Goal: Transaction & Acquisition: Purchase product/service

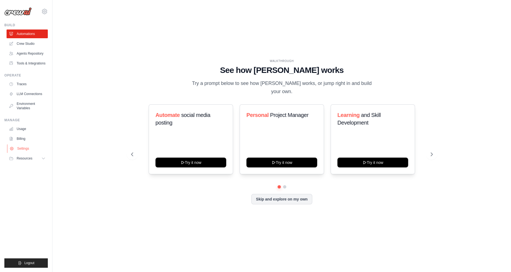
click at [25, 151] on link "Settings" at bounding box center [27, 148] width 41 height 9
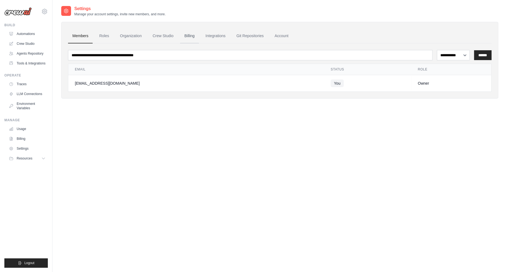
click at [185, 36] on link "Billing" at bounding box center [189, 36] width 19 height 15
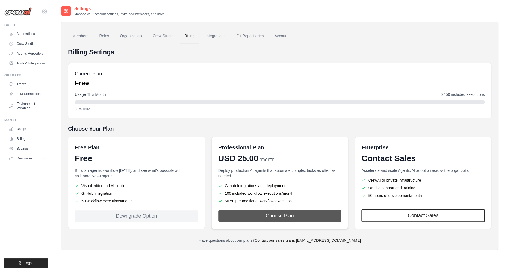
click at [281, 213] on button "Choose Plan" at bounding box center [279, 216] width 123 height 12
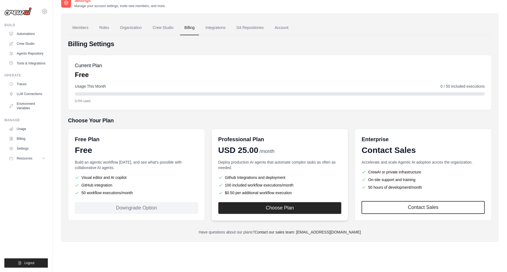
scroll to position [9, 0]
click at [29, 142] on link "Billing" at bounding box center [27, 138] width 41 height 9
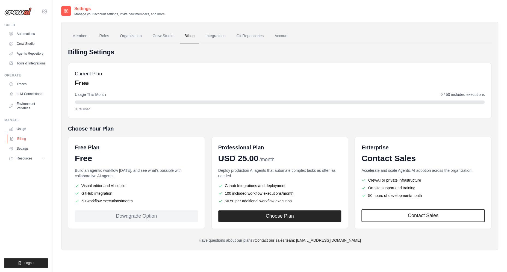
click at [18, 141] on link "Billing" at bounding box center [27, 138] width 41 height 9
click at [22, 146] on link "Settings" at bounding box center [27, 148] width 41 height 9
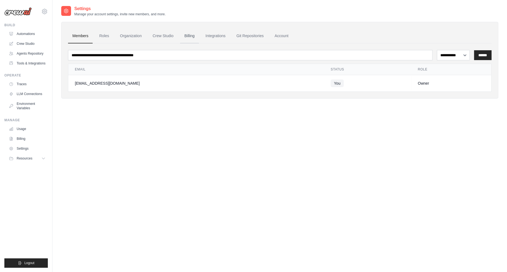
click at [192, 37] on link "Billing" at bounding box center [189, 36] width 19 height 15
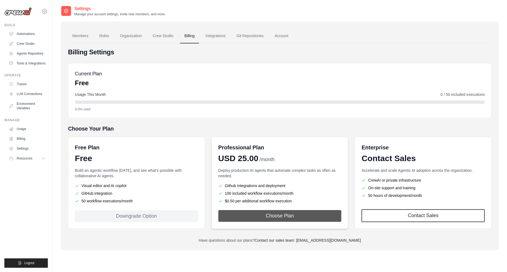
click at [294, 220] on button "Choose Plan" at bounding box center [279, 216] width 123 height 12
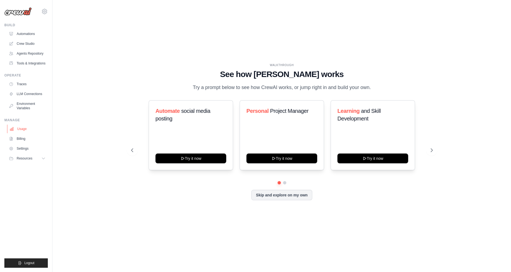
click at [31, 133] on link "Usage" at bounding box center [27, 129] width 41 height 9
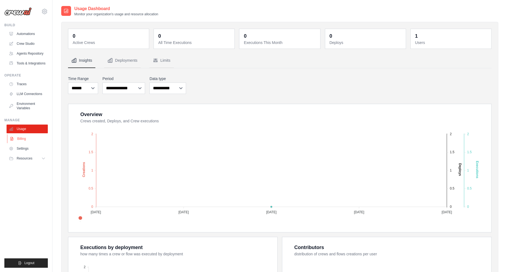
click at [38, 141] on link "Billing" at bounding box center [27, 138] width 41 height 9
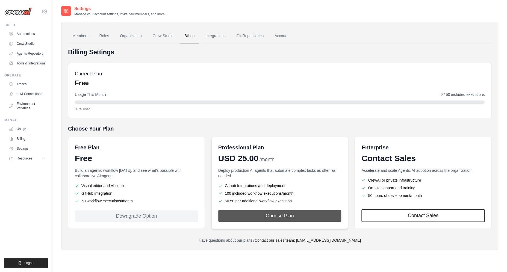
click at [267, 221] on button "Choose Plan" at bounding box center [279, 216] width 123 height 12
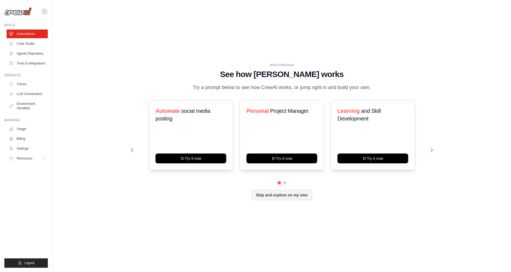
click at [24, 256] on ul "Build Automations Crew Studio Agents Repository Tools & Integrations" at bounding box center [25, 145] width 43 height 245
click at [19, 258] on ul "Build Automations Crew Studio Agents Repository Tools & Integrations" at bounding box center [25, 145] width 43 height 245
click at [19, 260] on button "Logout" at bounding box center [25, 263] width 43 height 9
click at [39, 263] on button "Logout" at bounding box center [25, 263] width 43 height 9
